Goal: Information Seeking & Learning: Learn about a topic

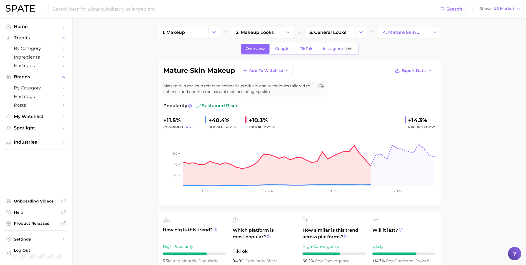
click at [192, 130] on button "YoY" at bounding box center [191, 127] width 12 height 7
click at [208, 153] on button "MoM" at bounding box center [215, 156] width 61 height 10
click at [188, 127] on span "MoM" at bounding box center [189, 127] width 8 height 5
click at [198, 144] on button "QoQ" at bounding box center [215, 146] width 61 height 10
click at [190, 125] on button "QoQ" at bounding box center [191, 127] width 13 height 7
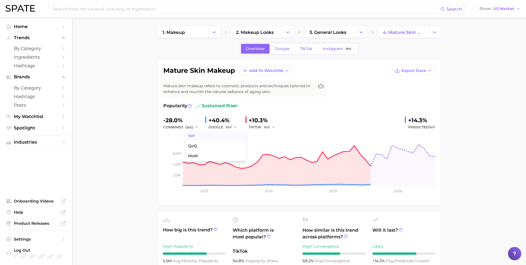
click at [192, 137] on span "YoY" at bounding box center [191, 135] width 7 height 5
click at [230, 125] on span "YoY" at bounding box center [229, 127] width 6 height 5
click at [235, 149] on button "QoQ" at bounding box center [256, 146] width 61 height 10
click at [228, 129] on span "QoQ" at bounding box center [230, 127] width 8 height 5
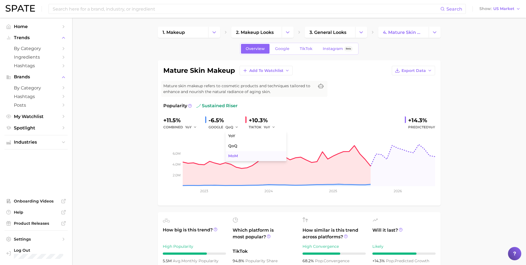
click at [236, 155] on span "MoM" at bounding box center [233, 155] width 10 height 5
click at [229, 127] on span "MoM" at bounding box center [230, 127] width 8 height 5
click at [280, 123] on div "+11.5% combined YoY +37.1% GOOGLE MoM YoY QoQ MoM +10.3% TIKTOK YoY +14.3% Pred…" at bounding box center [299, 123] width 272 height 15
click at [264, 125] on span "YoY" at bounding box center [267, 127] width 6 height 5
click at [269, 137] on span "YoY" at bounding box center [270, 135] width 7 height 5
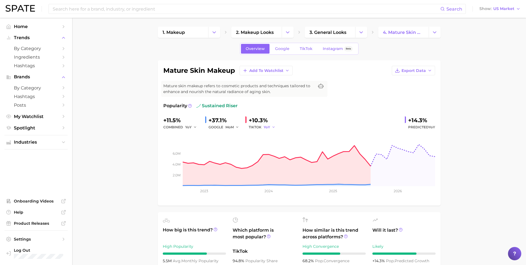
click at [266, 126] on span "YoY" at bounding box center [267, 127] width 6 height 5
click at [273, 146] on span "QoQ" at bounding box center [271, 145] width 9 height 5
click at [266, 127] on span "QoQ" at bounding box center [268, 127] width 8 height 5
drag, startPoint x: 276, startPoint y: 155, endPoint x: 277, endPoint y: 152, distance: 3.0
click at [276, 155] on span "MoM" at bounding box center [272, 155] width 10 height 5
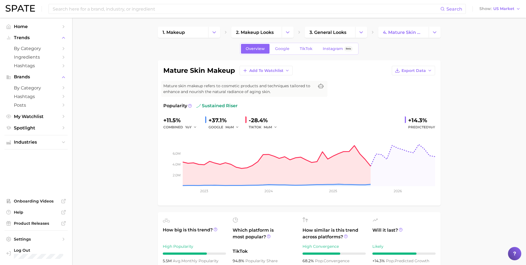
click at [283, 121] on div "+11.5% combined YoY +37.1% GOOGLE MoM -28.4% TIKTOK MoM +14.3% Predicted YoY" at bounding box center [299, 123] width 272 height 15
click at [266, 127] on span "MoM" at bounding box center [268, 127] width 8 height 5
click at [267, 135] on span "YoY" at bounding box center [270, 135] width 7 height 5
click at [232, 126] on span "MoM" at bounding box center [230, 127] width 8 height 5
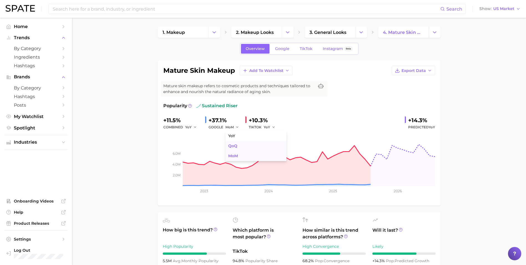
click at [240, 153] on button "MoM" at bounding box center [256, 156] width 61 height 10
click at [234, 126] on button "MoM" at bounding box center [233, 127] width 14 height 7
click at [237, 136] on button "YoY" at bounding box center [256, 136] width 61 height 10
click at [358, 32] on icon "Change Category" at bounding box center [361, 32] width 6 height 6
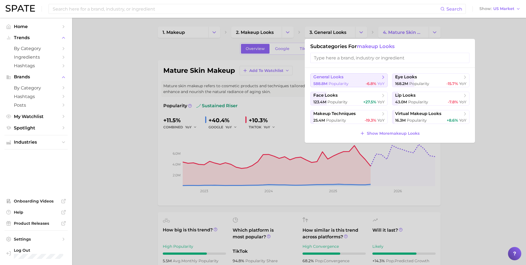
click at [343, 81] on span "Popularity" at bounding box center [339, 83] width 20 height 5
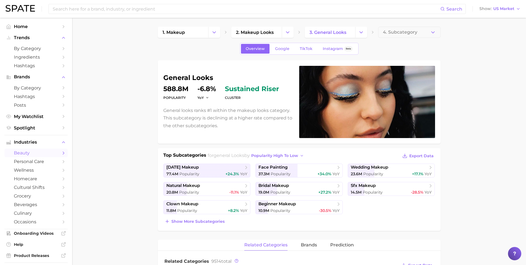
click at [417, 155] on span "Export Data" at bounding box center [421, 155] width 24 height 5
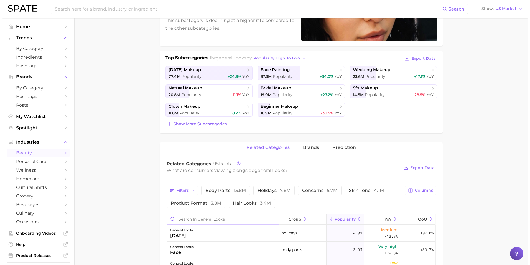
scroll to position [111, 0]
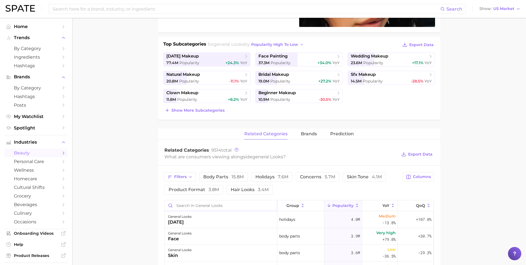
click at [190, 205] on input "Search in general looks" at bounding box center [221, 205] width 112 height 11
drag, startPoint x: 213, startPoint y: 208, endPoint x: 146, endPoint y: 204, distance: 66.7
click at [150, 205] on main "1. makeup 2. makeup looks 3. general looks 4. Subcategory Overview Google TikTo…" at bounding box center [299, 203] width 454 height 592
type input "glow"
click at [213, 232] on div "general looks glow" at bounding box center [221, 236] width 113 height 17
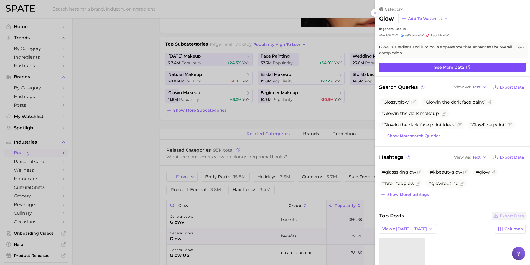
click at [429, 66] on link "See more data" at bounding box center [453, 66] width 146 height 9
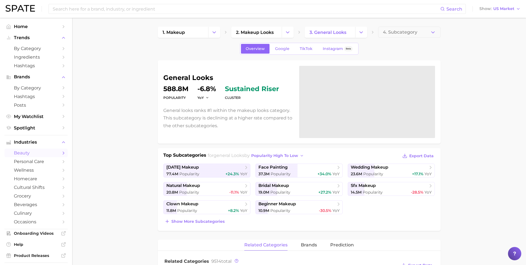
scroll to position [111, 0]
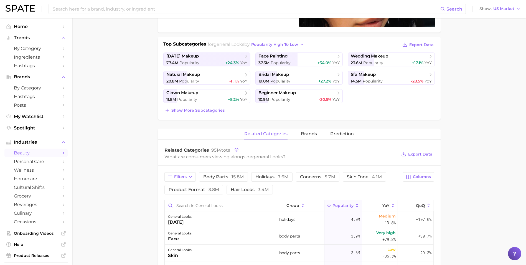
click at [198, 208] on input "Search in general looks" at bounding box center [221, 205] width 112 height 11
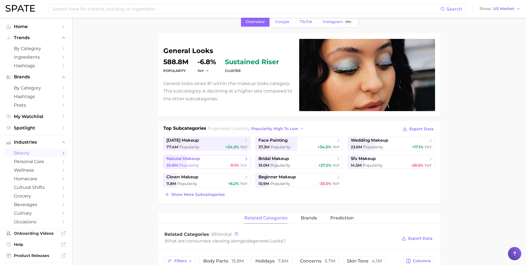
scroll to position [0, 0]
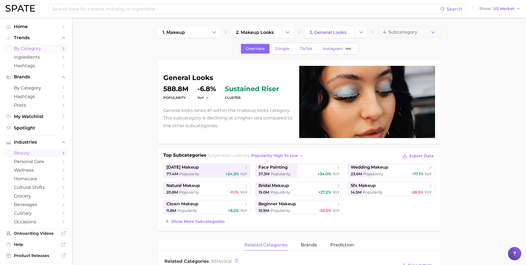
type input "glow skin"
click at [25, 47] on span "by Category" at bounding box center [36, 48] width 44 height 5
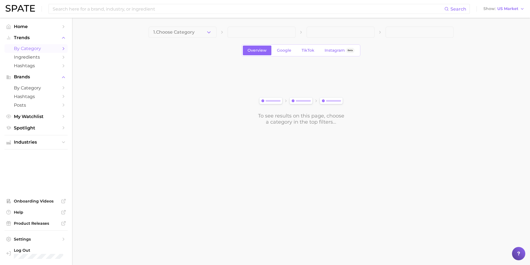
click at [201, 34] on button "1. Choose Category" at bounding box center [183, 32] width 68 height 11
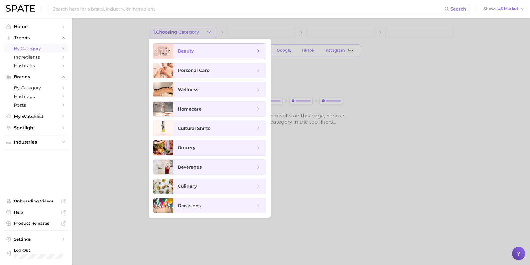
click at [197, 52] on span "beauty" at bounding box center [217, 51] width 78 height 6
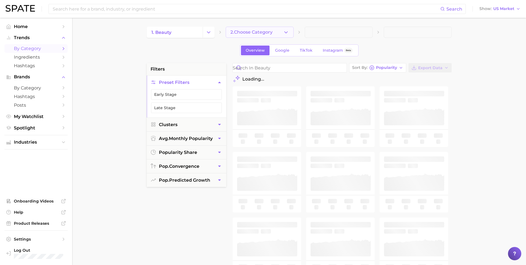
click at [264, 34] on span "2. Choose Category" at bounding box center [252, 32] width 42 height 5
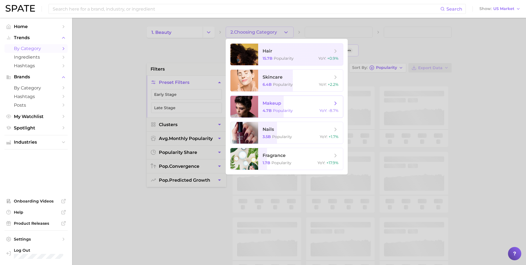
click at [274, 105] on span "makeup" at bounding box center [272, 102] width 19 height 5
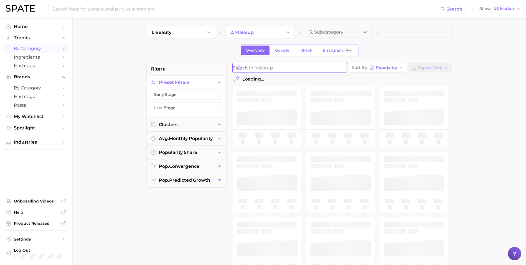
click at [294, 68] on input "Search in makeup" at bounding box center [290, 67] width 114 height 9
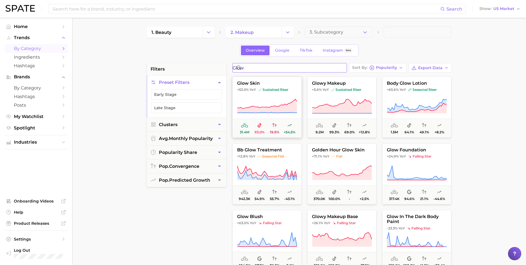
type input "glow"
click at [272, 93] on button "glow skin +53.0% YoY sustained riser 31.4m 93.0% 19.9% +54.5%" at bounding box center [266, 107] width 69 height 61
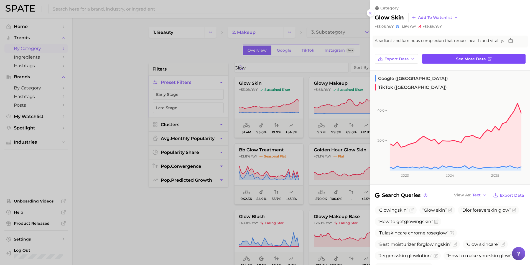
click at [448, 57] on link "See more data" at bounding box center [474, 58] width 103 height 9
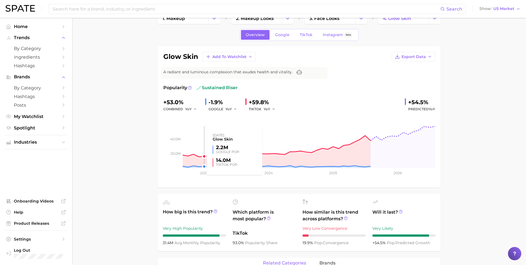
scroll to position [28, 0]
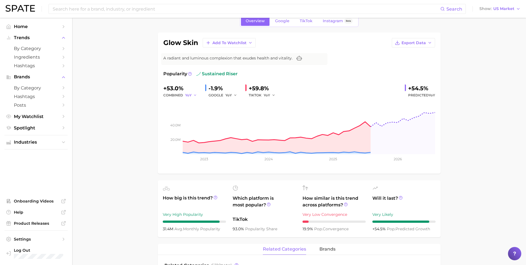
click at [188, 96] on span "YoY" at bounding box center [188, 95] width 6 height 5
click at [192, 122] on span "MoM" at bounding box center [193, 124] width 10 height 5
drag, startPoint x: 188, startPoint y: 94, endPoint x: 191, endPoint y: 98, distance: 5.2
click at [188, 95] on span "MoM" at bounding box center [189, 95] width 8 height 5
click at [196, 115] on span "QoQ" at bounding box center [192, 114] width 9 height 5
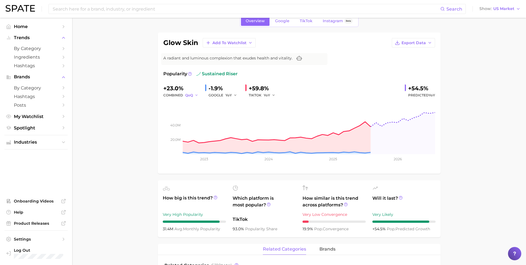
click at [185, 94] on span "QoQ" at bounding box center [189, 95] width 8 height 5
drag, startPoint x: 190, startPoint y: 103, endPoint x: 174, endPoint y: 106, distance: 16.2
click at [191, 103] on span "YoY" at bounding box center [191, 104] width 7 height 5
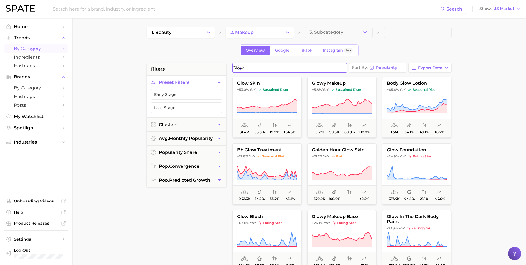
drag, startPoint x: 268, startPoint y: 64, endPoint x: 212, endPoint y: 63, distance: 55.8
click at [212, 63] on div "filters Preset Filters Early Stage Late Stage Clusters avg. monthly popularity …" at bounding box center [301, 237] width 308 height 348
click at [352, 93] on button "glowy makeup +5.6% YoY sustained riser 9.2m 99.3% 69.0% +12.8%" at bounding box center [341, 107] width 69 height 61
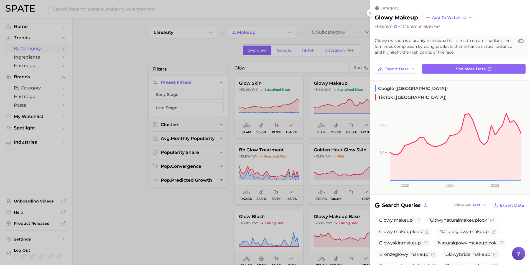
drag, startPoint x: 170, startPoint y: 54, endPoint x: 178, endPoint y: 53, distance: 7.8
click at [171, 54] on div at bounding box center [265, 132] width 530 height 265
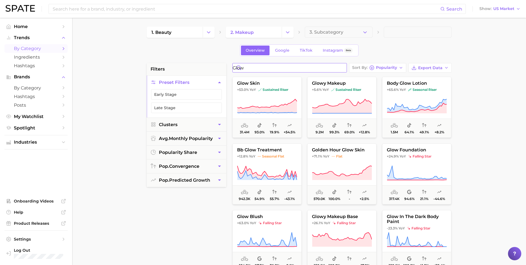
drag, startPoint x: 267, startPoint y: 65, endPoint x: 231, endPoint y: 63, distance: 36.4
click at [231, 63] on div "glow Sort By Popularity Export Data glow skin +53.0% YoY sustained riser 31.4m …" at bounding box center [342, 203] width 225 height 281
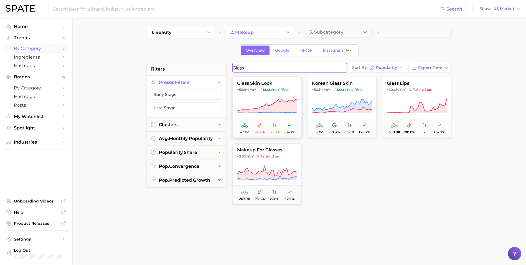
type input "glass"
click at [265, 85] on span "glass skin look" at bounding box center [267, 83] width 69 height 5
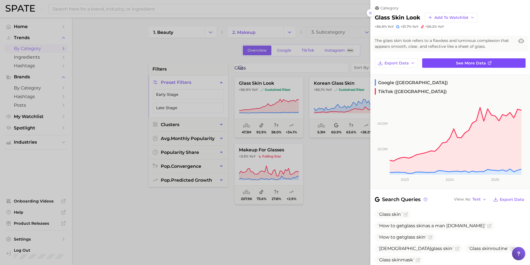
click at [448, 64] on link "See more data" at bounding box center [474, 62] width 103 height 9
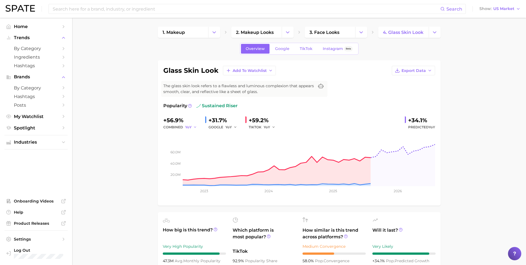
click at [190, 126] on span "YoY" at bounding box center [188, 127] width 6 height 5
click at [193, 145] on span "QoQ" at bounding box center [192, 145] width 9 height 5
click at [189, 128] on span "QoQ" at bounding box center [189, 127] width 8 height 5
click at [196, 155] on span "MoM" at bounding box center [193, 155] width 10 height 5
click at [193, 128] on span "MoM" at bounding box center [189, 127] width 8 height 5
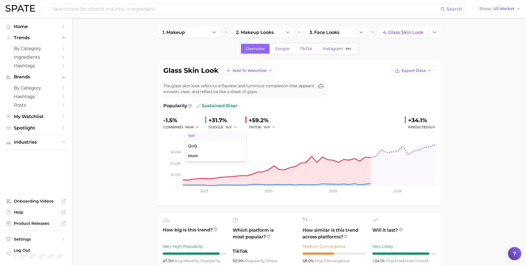
click at [198, 137] on button "YoY" at bounding box center [215, 136] width 61 height 10
click at [232, 127] on span "YoY" at bounding box center [229, 127] width 6 height 5
click at [233, 138] on span "YoY" at bounding box center [231, 135] width 7 height 5
drag, startPoint x: 232, startPoint y: 126, endPoint x: 236, endPoint y: 138, distance: 12.2
click at [231, 130] on div "+56.9% combined YoY +31.7% GOOGLE YoY +59.2% TIKTOK YoY +34.1% Predicted YoY 20…" at bounding box center [299, 158] width 272 height 84
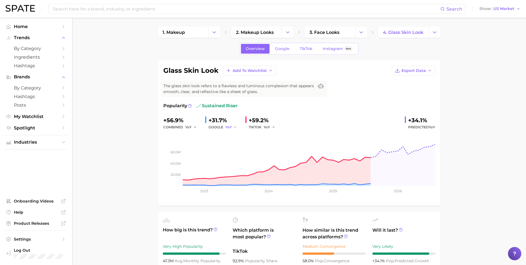
click at [228, 125] on span "YoY" at bounding box center [229, 127] width 6 height 5
click at [234, 148] on button "QoQ" at bounding box center [256, 146] width 61 height 10
drag, startPoint x: 229, startPoint y: 125, endPoint x: 231, endPoint y: 130, distance: 5.5
click at [229, 125] on span "QoQ" at bounding box center [230, 127] width 8 height 5
click at [240, 156] on button "MoM" at bounding box center [256, 156] width 61 height 10
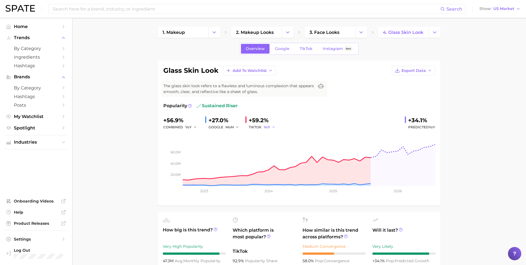
click at [270, 127] on button "YoY" at bounding box center [270, 127] width 12 height 7
click at [274, 141] on button "QoQ" at bounding box center [294, 146] width 61 height 10
drag, startPoint x: 271, startPoint y: 127, endPoint x: 271, endPoint y: 130, distance: 3.6
click at [271, 127] on span "QoQ" at bounding box center [268, 127] width 8 height 5
click at [272, 134] on span "YoY" at bounding box center [270, 135] width 7 height 5
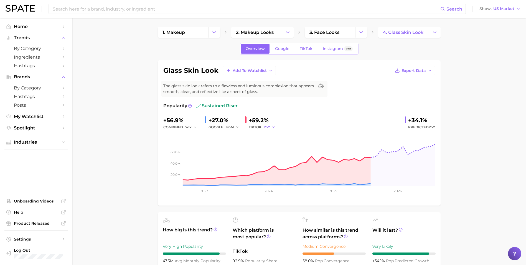
click at [272, 127] on icon "button" at bounding box center [274, 127] width 4 height 4
click at [274, 138] on span "YoY" at bounding box center [270, 135] width 7 height 5
drag, startPoint x: 270, startPoint y: 124, endPoint x: 270, endPoint y: 128, distance: 3.6
click at [269, 126] on button "YoY" at bounding box center [270, 127] width 12 height 7
click at [273, 147] on span "QoQ" at bounding box center [271, 145] width 9 height 5
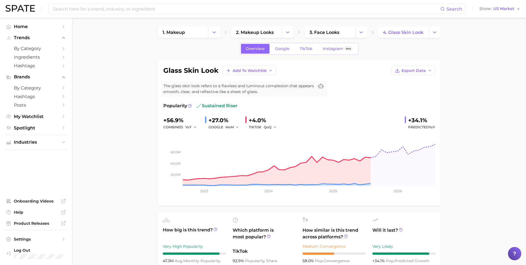
click at [262, 124] on div "TIKTOK QoQ" at bounding box center [264, 127] width 31 height 7
click at [267, 128] on span "QoQ" at bounding box center [268, 127] width 8 height 5
click at [275, 154] on span "MoM" at bounding box center [272, 155] width 10 height 5
click at [235, 129] on button "MoM" at bounding box center [233, 127] width 14 height 7
click at [233, 153] on button "MoM" at bounding box center [256, 156] width 61 height 10
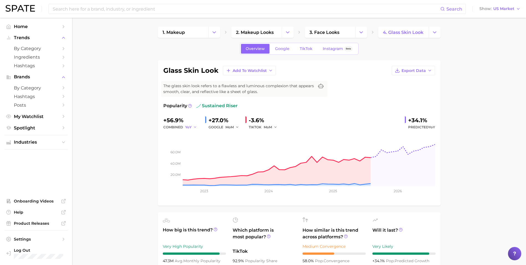
click at [193, 128] on button "YoY" at bounding box center [191, 127] width 12 height 7
click at [196, 157] on span "MoM" at bounding box center [193, 155] width 10 height 5
click at [196, 127] on icon "button" at bounding box center [197, 127] width 4 height 4
click at [202, 149] on button "QoQ" at bounding box center [215, 146] width 61 height 10
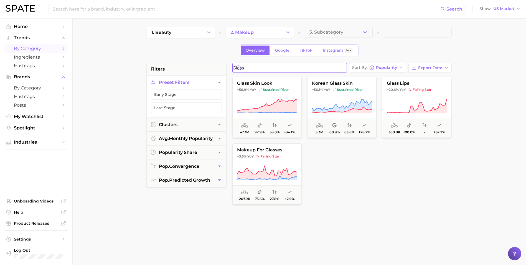
click at [274, 69] on input "glass" at bounding box center [290, 67] width 114 height 9
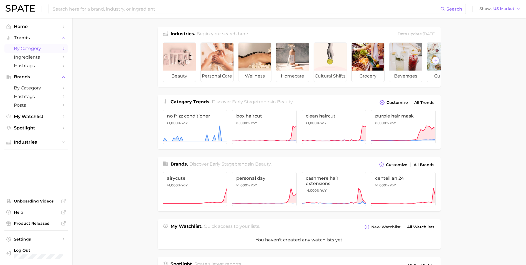
click at [41, 49] on span "by Category" at bounding box center [36, 48] width 44 height 5
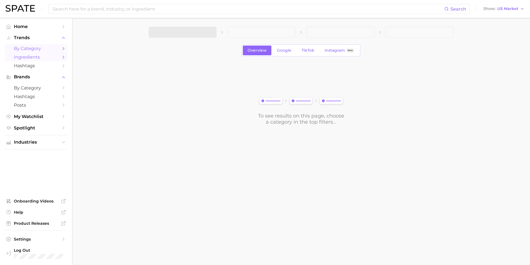
click at [42, 57] on span "Ingredients" at bounding box center [36, 56] width 44 height 5
click at [42, 87] on span "by Category" at bounding box center [36, 87] width 44 height 5
